Goal: Information Seeking & Learning: Learn about a topic

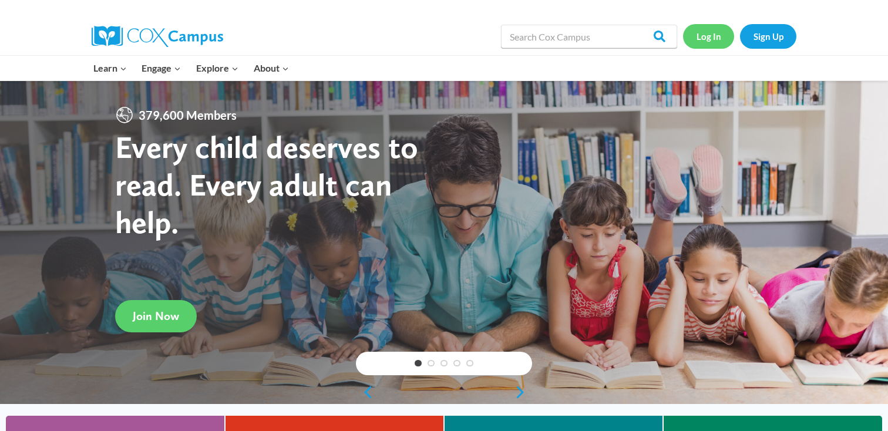
click at [715, 44] on link "Log In" at bounding box center [708, 36] width 51 height 24
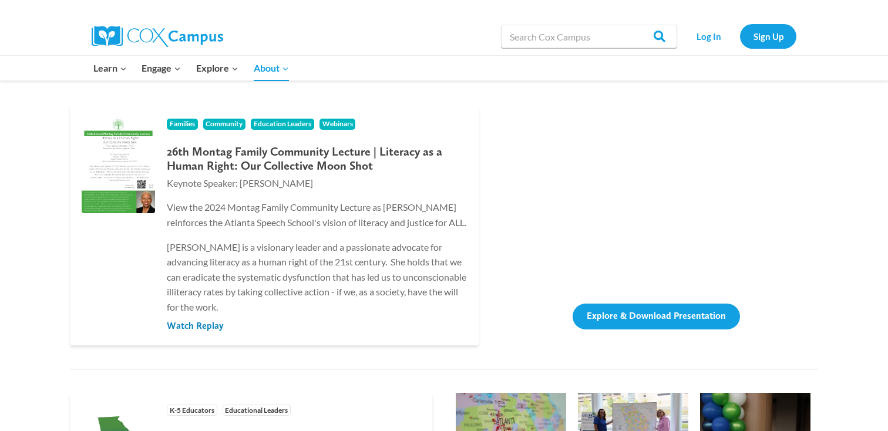
scroll to position [189, 0]
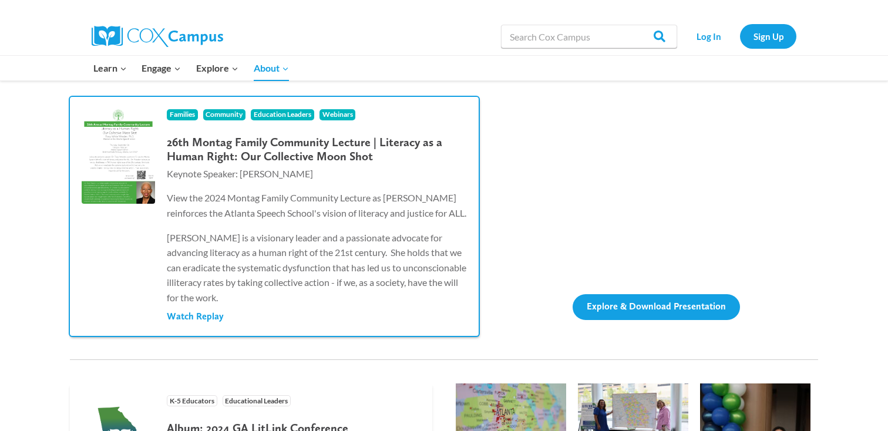
click at [211, 323] on span "Watch Replay" at bounding box center [195, 316] width 57 height 13
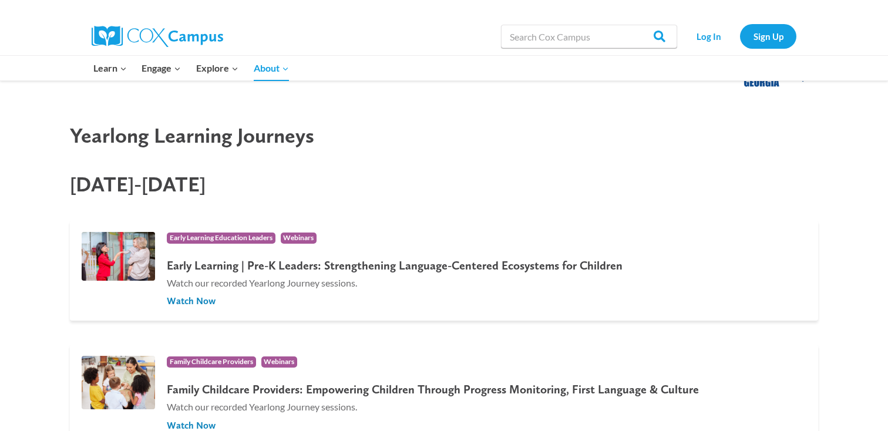
scroll to position [712, 0]
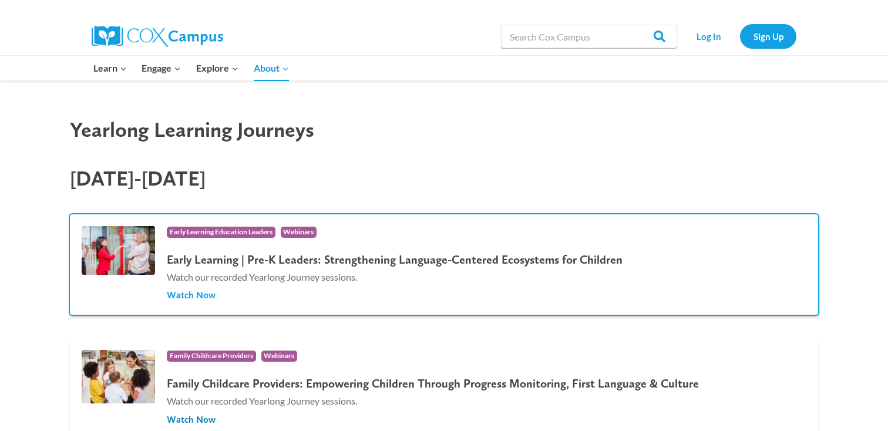
click at [184, 302] on span "Watch Now" at bounding box center [191, 295] width 49 height 13
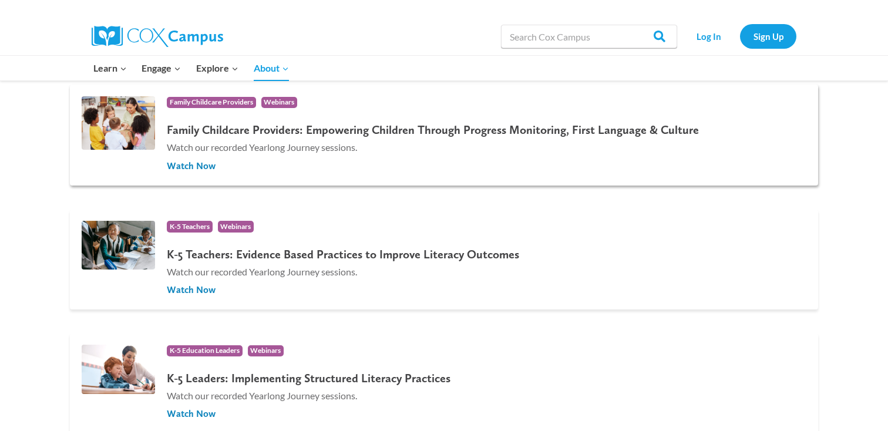
scroll to position [971, 0]
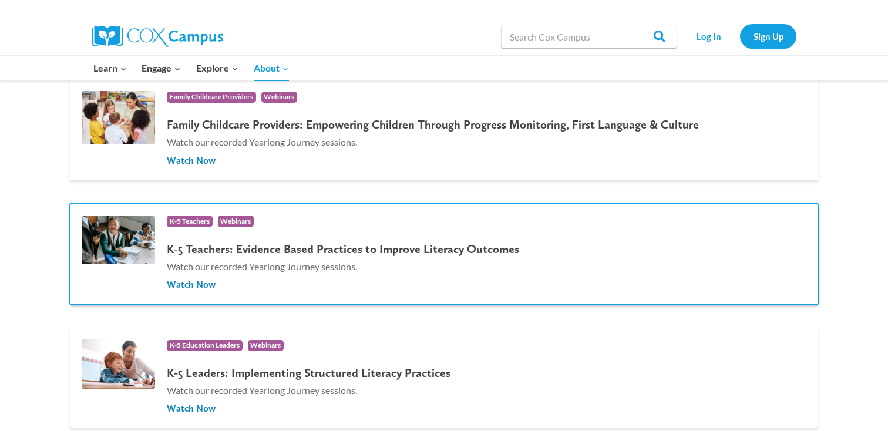
click at [310, 256] on h4 "K-5 Teachers: Evidence Based Practices to Improve Literacy Outcomes" at bounding box center [343, 249] width 352 height 14
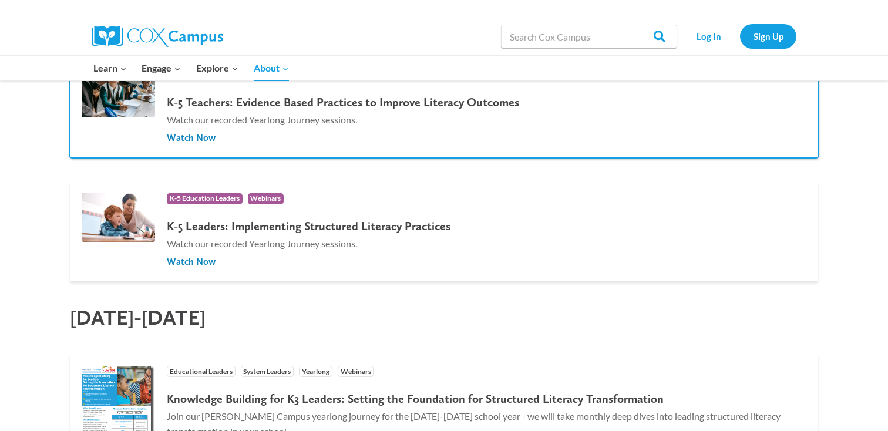
scroll to position [1131, 0]
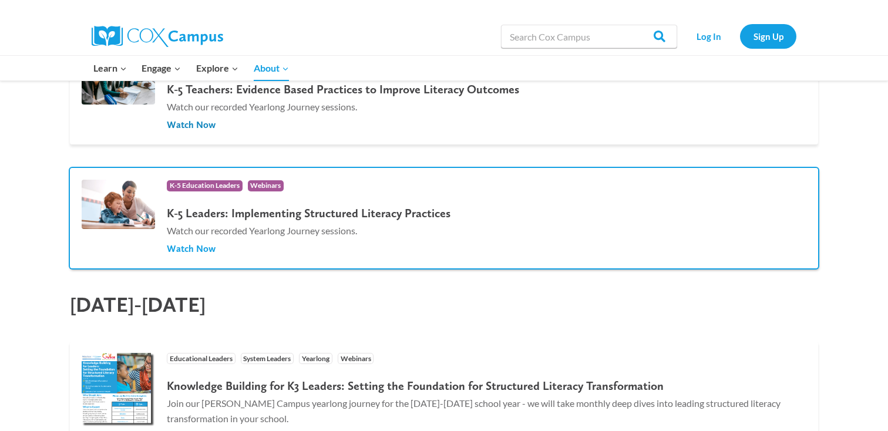
click at [184, 255] on span "Watch Now" at bounding box center [191, 249] width 49 height 13
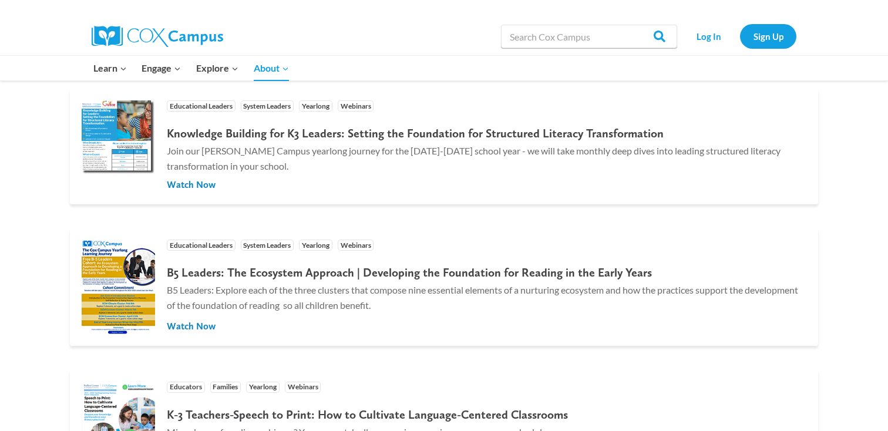
scroll to position [1384, 0]
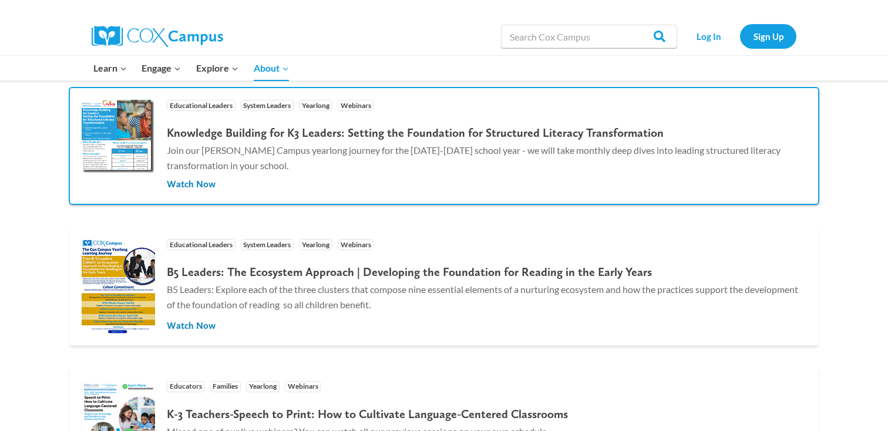
click at [427, 140] on h4 "Knowledge Building for K3 Leaders: Setting the Foundation for Structured Litera…" at bounding box center [486, 133] width 639 height 14
click at [479, 154] on div "Knowledge Building for K3 Leaders: Setting the Foundation for Structured Litera…" at bounding box center [486, 146] width 639 height 53
